Goal: Transaction & Acquisition: Obtain resource

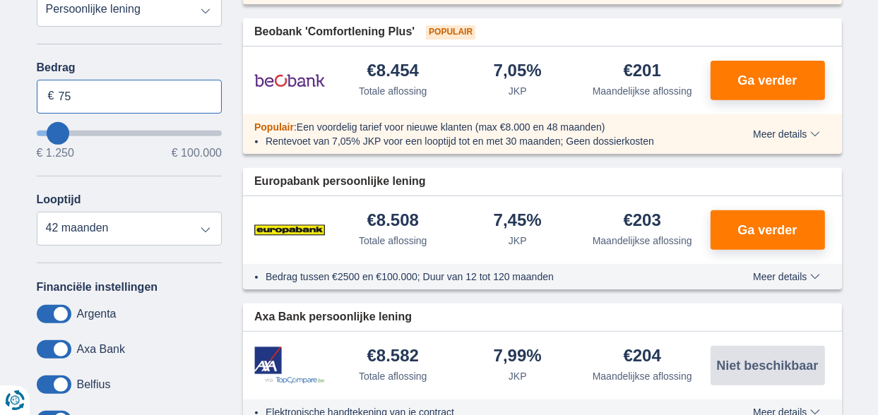
type input "7"
type input "13.000"
type input "13250"
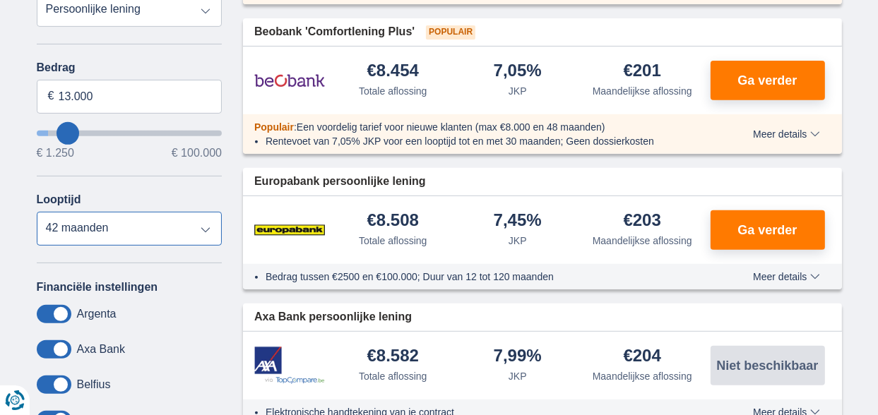
select select "60"
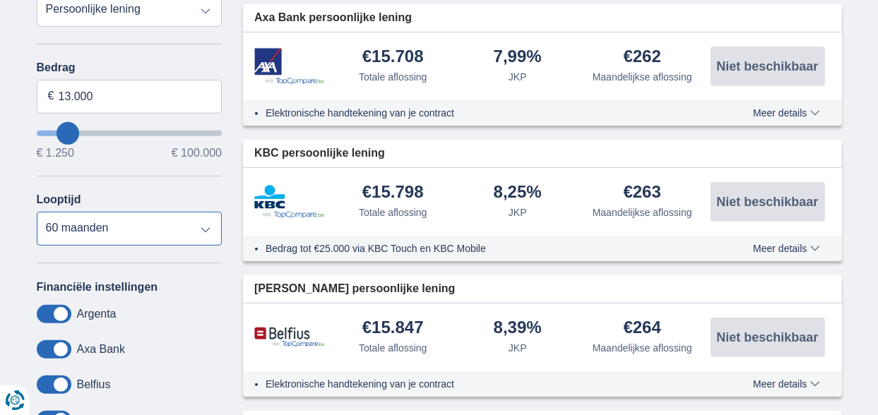
click at [86, 228] on select "12 maanden 18 maanden 24 maanden 30 maanden 36 maanden 42 maanden 48 maanden 60…" at bounding box center [130, 229] width 186 height 34
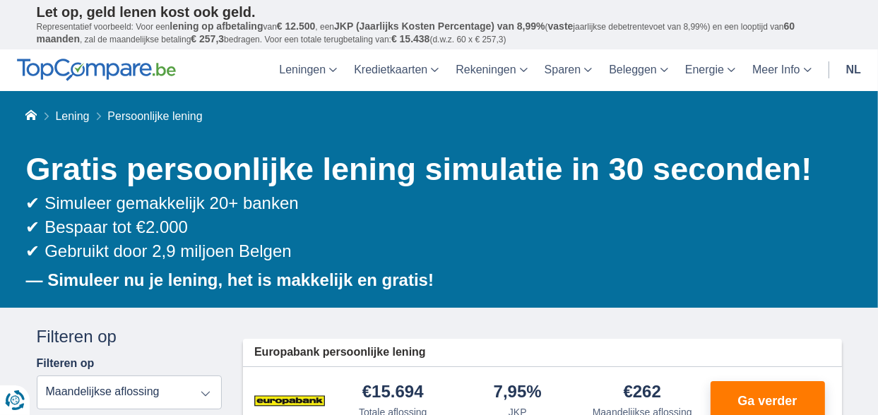
scroll to position [235, 0]
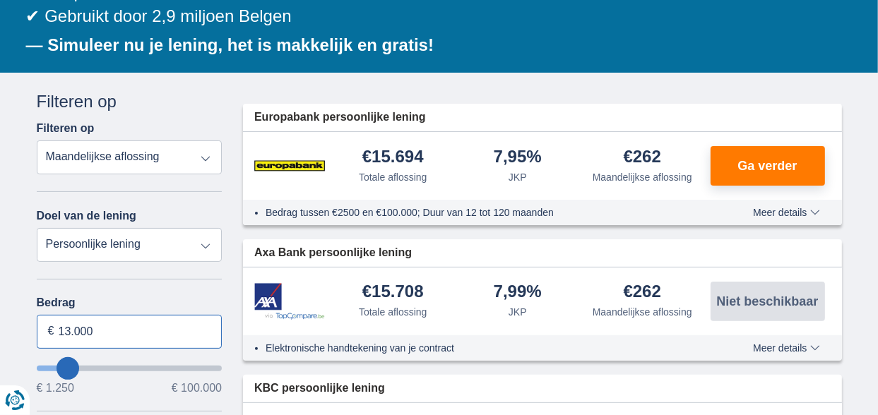
click at [80, 326] on input "13.000" at bounding box center [130, 332] width 186 height 34
type input "13.500"
type input "13250"
click at [69, 330] on input "13.500" at bounding box center [130, 332] width 186 height 34
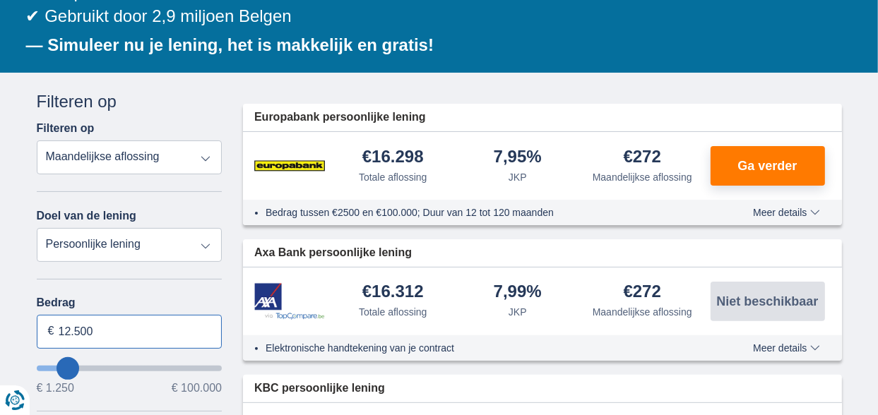
type input "12.500"
type input "12250"
